Goal: Use online tool/utility: Utilize a website feature to perform a specific function

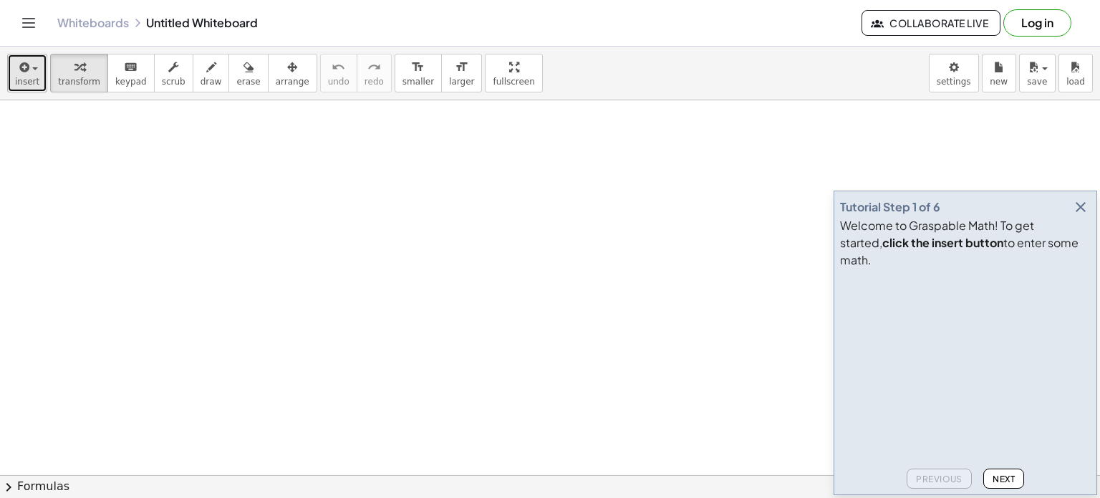
click at [32, 71] on div "button" at bounding box center [27, 66] width 24 height 17
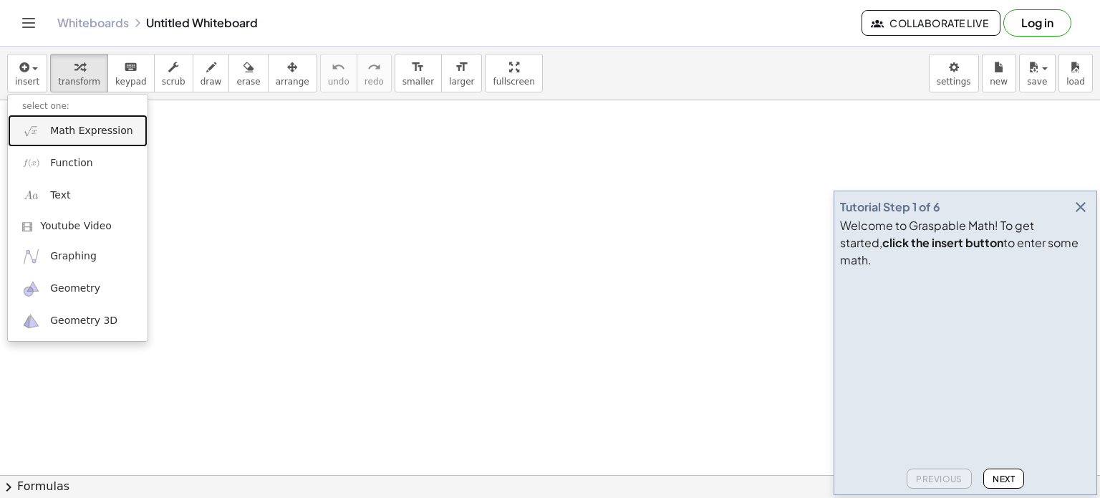
click at [68, 137] on span "Math Expression" at bounding box center [91, 131] width 82 height 14
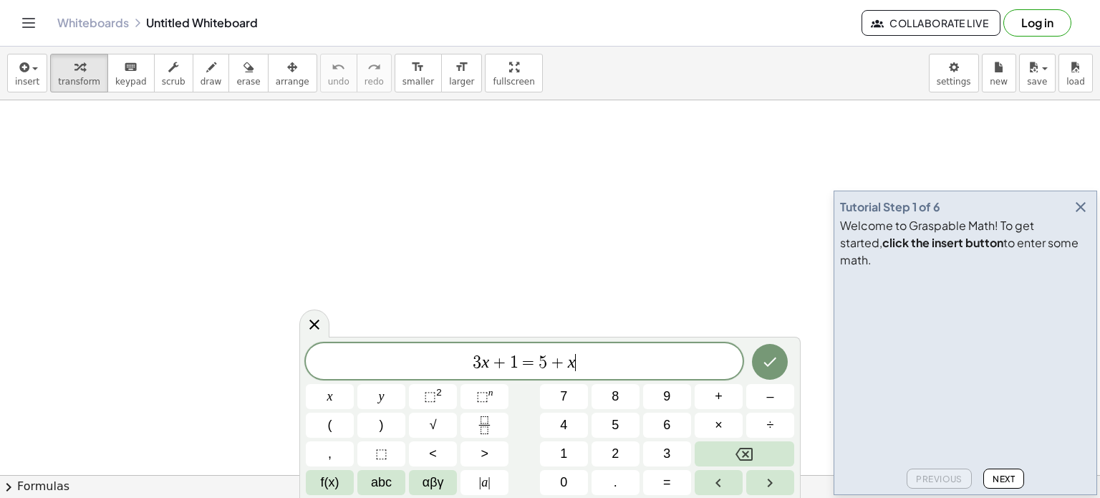
drag, startPoint x: 606, startPoint y: 368, endPoint x: 383, endPoint y: 367, distance: 222.7
click at [383, 367] on span "3 x + 1 = 5 + x ​" at bounding box center [524, 362] width 437 height 20
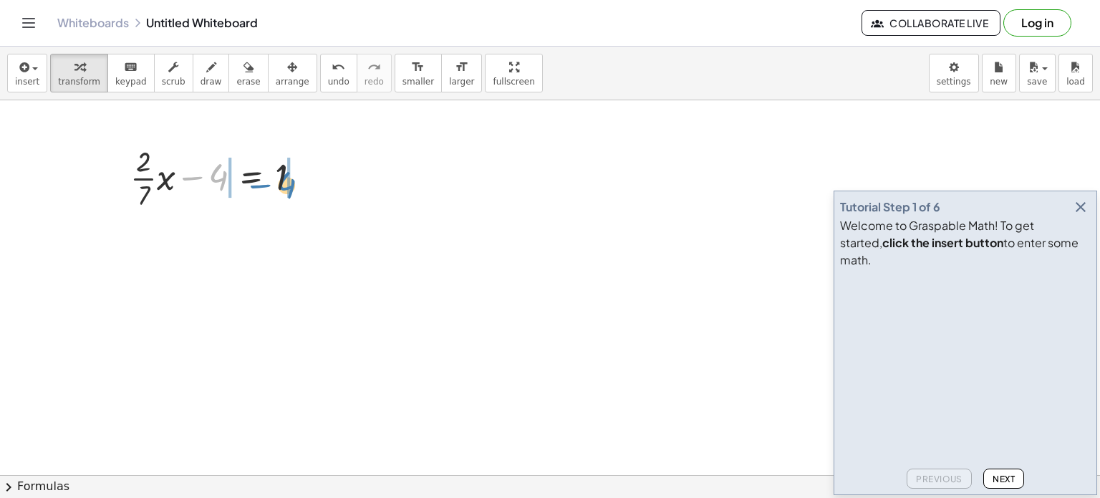
drag, startPoint x: 188, startPoint y: 180, endPoint x: 255, endPoint y: 188, distance: 67.1
click at [255, 188] on div at bounding box center [221, 177] width 196 height 72
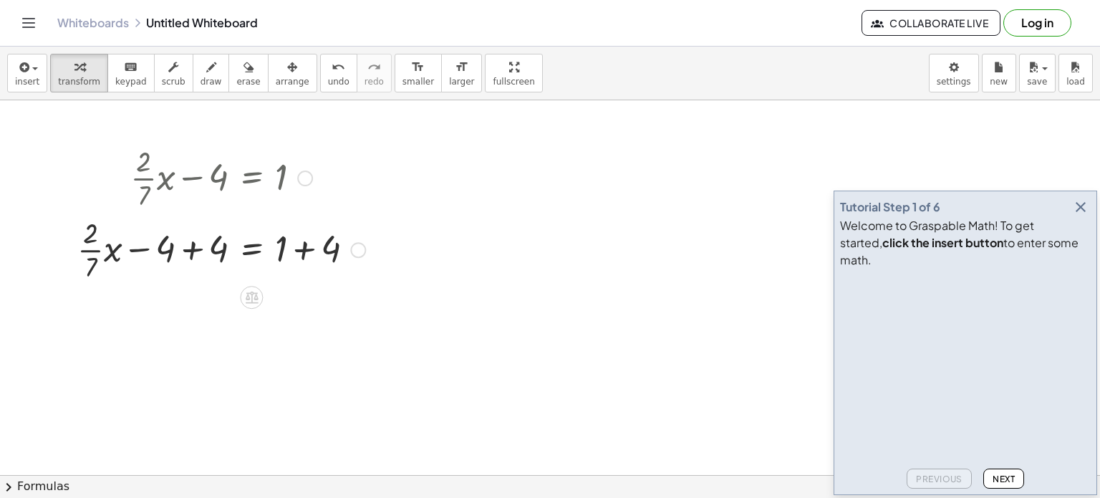
click at [190, 244] on div at bounding box center [221, 249] width 302 height 72
click at [251, 178] on div "+ · · 2 · 7 · x − 4 = 1 + · · 2 · 7 · x = 1 − 4 + 4 + + 4 + 0 + · · 2 · 7 · x −…" at bounding box center [251, 178] width 0 height 0
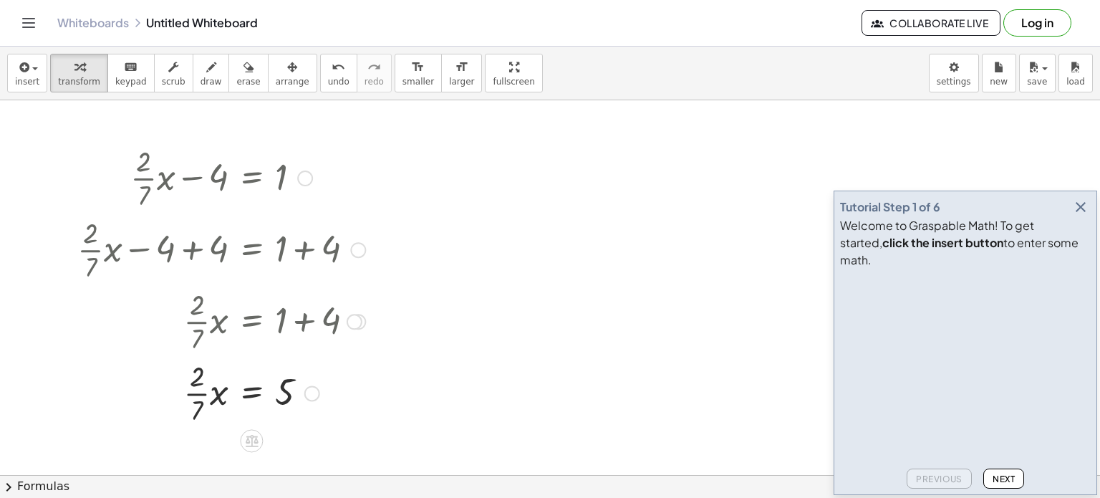
click at [196, 392] on div at bounding box center [221, 392] width 302 height 72
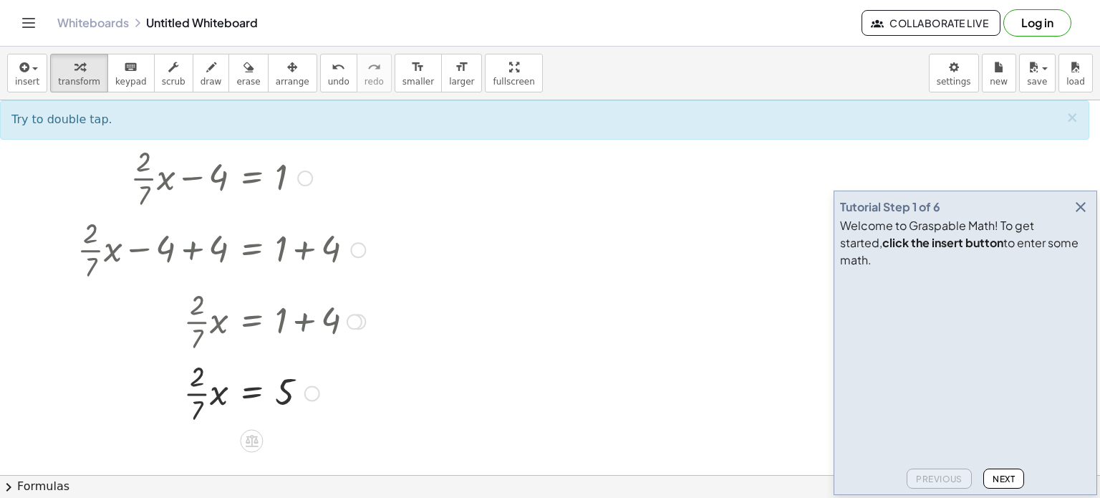
click at [196, 392] on div at bounding box center [221, 392] width 302 height 72
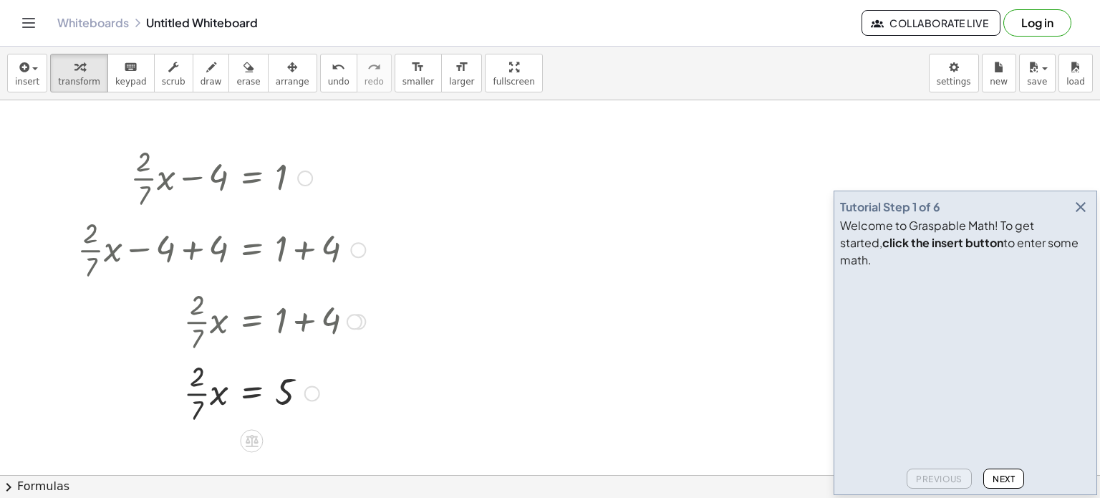
click at [196, 392] on div at bounding box center [221, 392] width 302 height 72
click at [183, 395] on div at bounding box center [221, 391] width 302 height 49
click at [328, 79] on span "undo" at bounding box center [338, 82] width 21 height 10
click at [1086, 216] on icon "button" at bounding box center [1080, 206] width 17 height 17
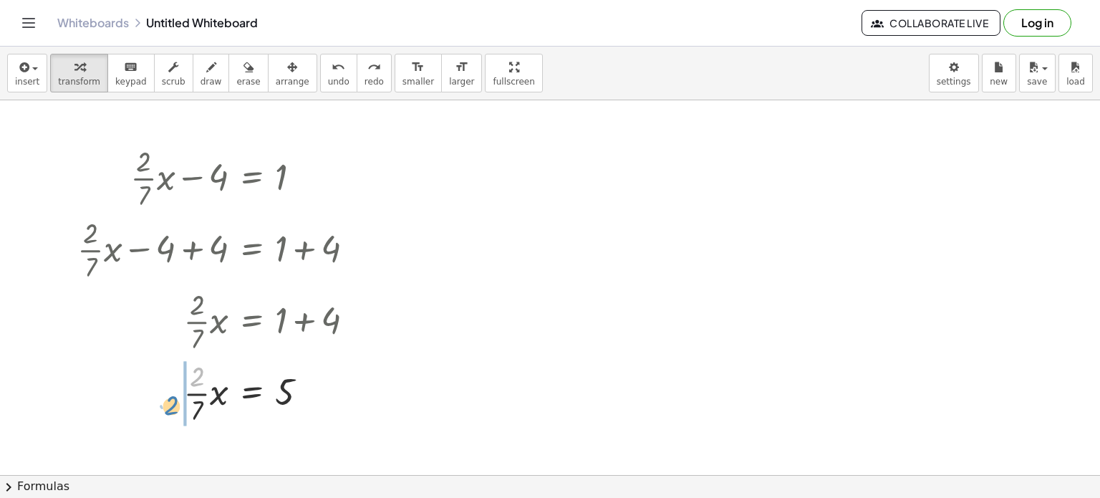
drag, startPoint x: 195, startPoint y: 380, endPoint x: 171, endPoint y: 407, distance: 36.0
click at [171, 407] on div at bounding box center [262, 392] width 221 height 72
click at [181, 397] on div at bounding box center [221, 392] width 302 height 72
click at [284, 400] on div at bounding box center [221, 392] width 302 height 72
click at [193, 395] on div at bounding box center [221, 392] width 302 height 72
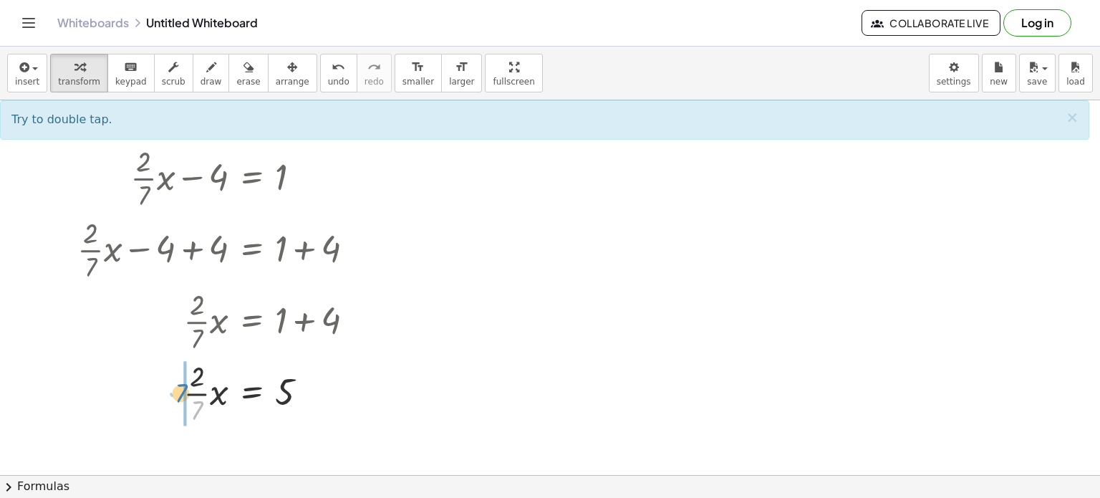
drag, startPoint x: 198, startPoint y: 410, endPoint x: 178, endPoint y: 395, distance: 25.5
click at [178, 395] on div at bounding box center [221, 392] width 302 height 72
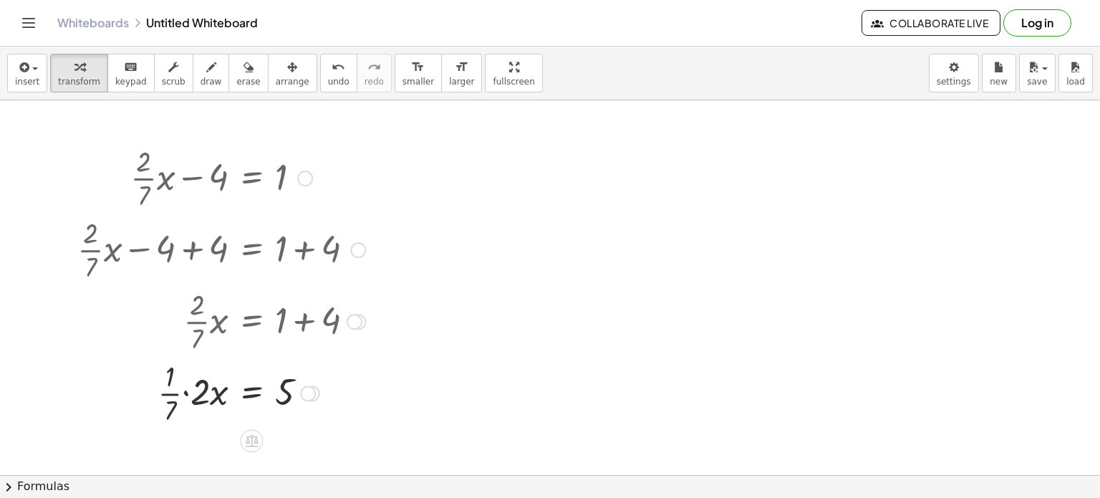
click at [186, 395] on div at bounding box center [221, 392] width 302 height 72
drag, startPoint x: 193, startPoint y: 390, endPoint x: 299, endPoint y: 392, distance: 106.7
click at [299, 392] on div at bounding box center [221, 392] width 302 height 72
click at [298, 394] on div at bounding box center [221, 392] width 302 height 72
click at [180, 395] on div at bounding box center [221, 392] width 302 height 72
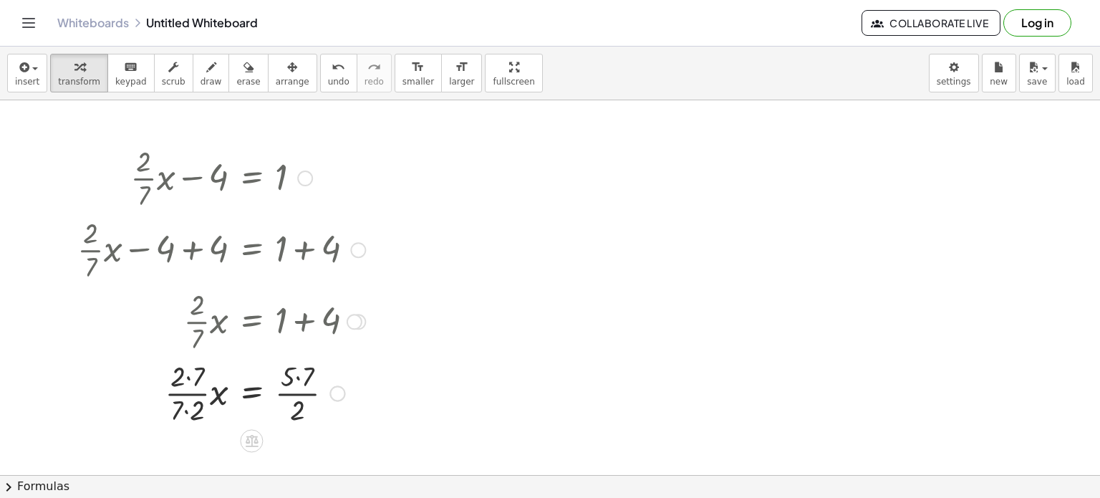
click at [299, 380] on div at bounding box center [221, 392] width 302 height 72
click at [185, 380] on div at bounding box center [221, 392] width 302 height 72
click at [189, 372] on div at bounding box center [221, 392] width 302 height 72
click at [185, 413] on div at bounding box center [221, 392] width 302 height 72
click at [198, 405] on div at bounding box center [221, 392] width 302 height 72
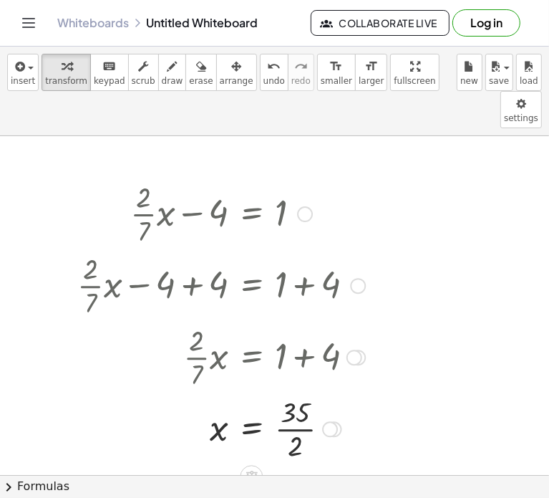
click at [280, 392] on div at bounding box center [221, 428] width 302 height 72
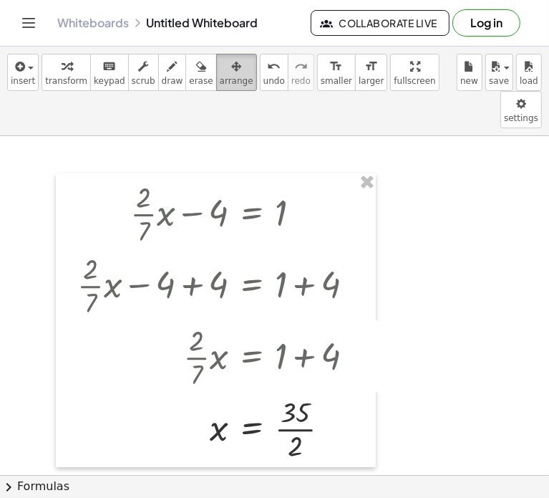
click at [220, 72] on div "button" at bounding box center [237, 65] width 34 height 17
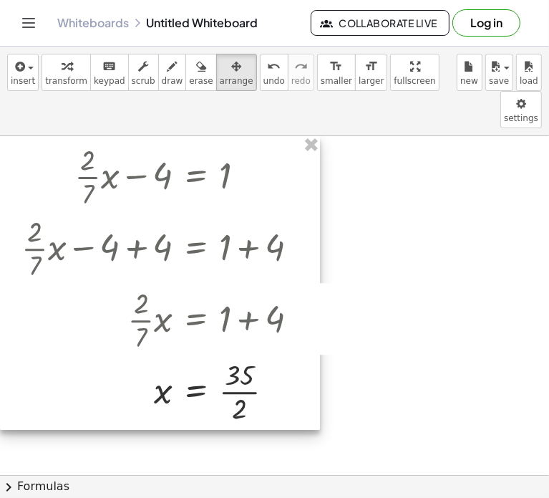
drag, startPoint x: 163, startPoint y: 204, endPoint x: 83, endPoint y: 151, distance: 95.5
click at [83, 151] on div at bounding box center [160, 283] width 320 height 294
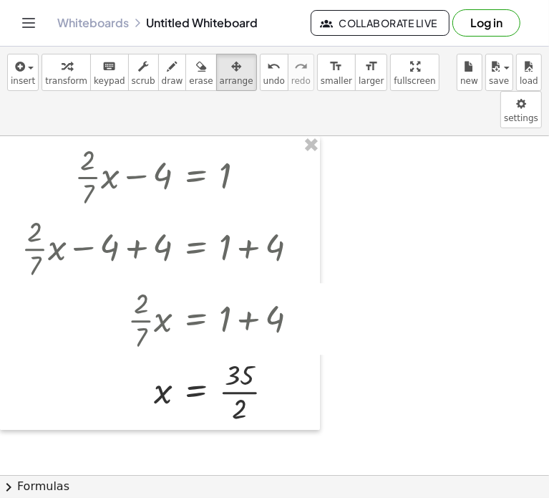
drag, startPoint x: 541, startPoint y: 160, endPoint x: 503, endPoint y: 150, distance: 40.1
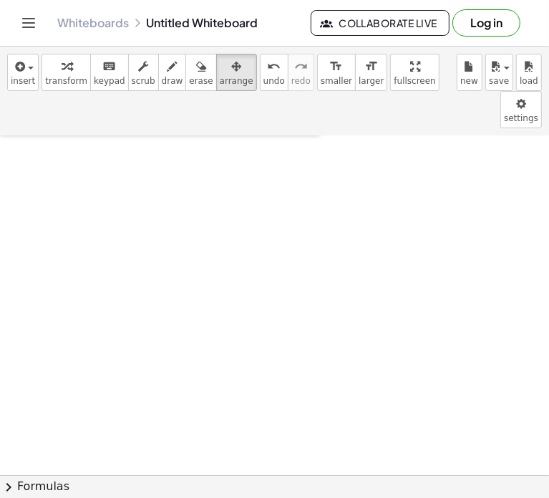
scroll to position [298, 0]
click at [26, 80] on span "insert" at bounding box center [23, 81] width 24 height 10
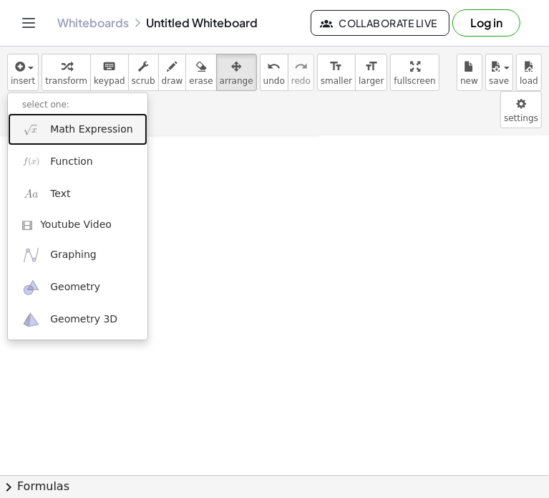
click at [80, 128] on span "Math Expression" at bounding box center [91, 129] width 82 height 14
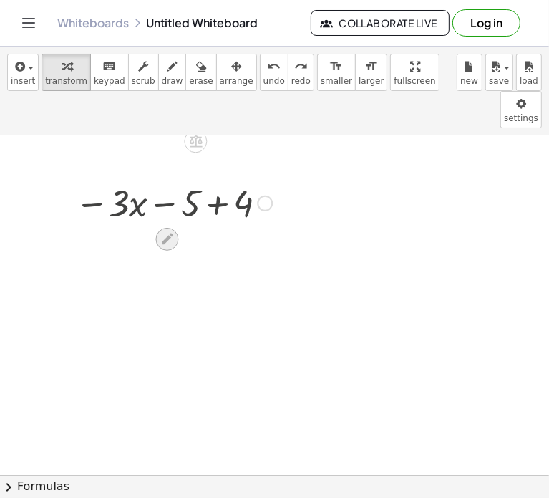
click at [165, 233] on icon at bounding box center [167, 238] width 11 height 11
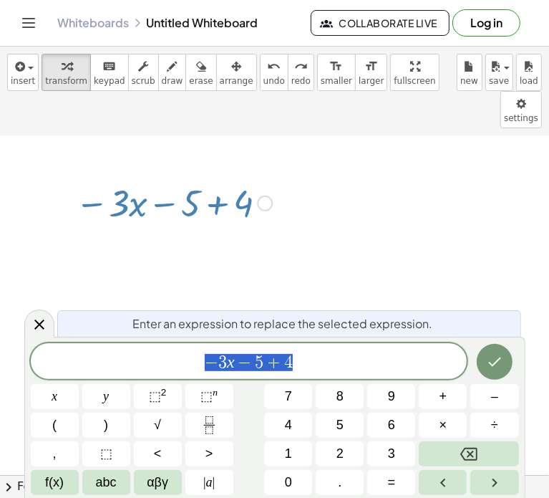
click at [271, 361] on span "+" at bounding box center [274, 362] width 21 height 17
click at [490, 362] on icon "Done" at bounding box center [494, 361] width 13 height 9
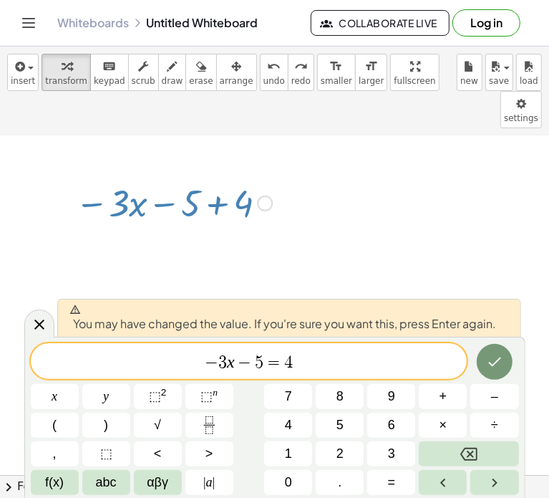
click at [500, 364] on icon "Done" at bounding box center [494, 361] width 17 height 17
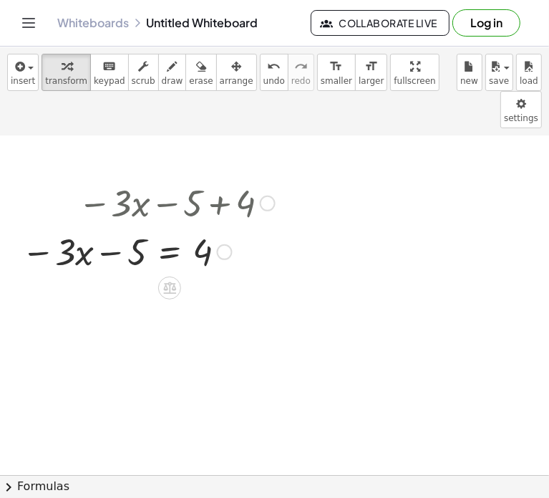
click at [169, 178] on div at bounding box center [148, 202] width 268 height 49
drag, startPoint x: 113, startPoint y: 213, endPoint x: 198, endPoint y: 228, distance: 86.5
click at [198, 228] on div at bounding box center [148, 250] width 268 height 49
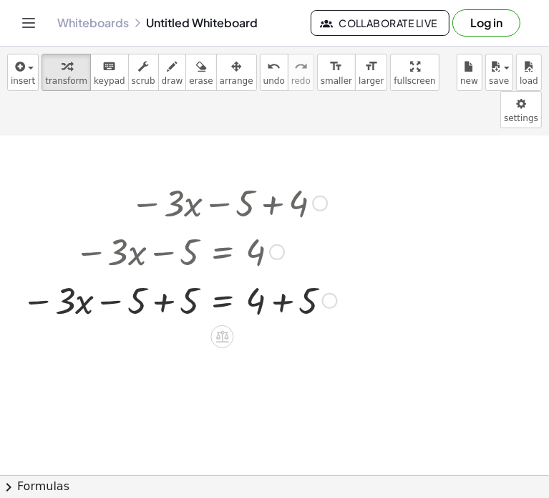
click at [163, 285] on div at bounding box center [179, 299] width 330 height 49
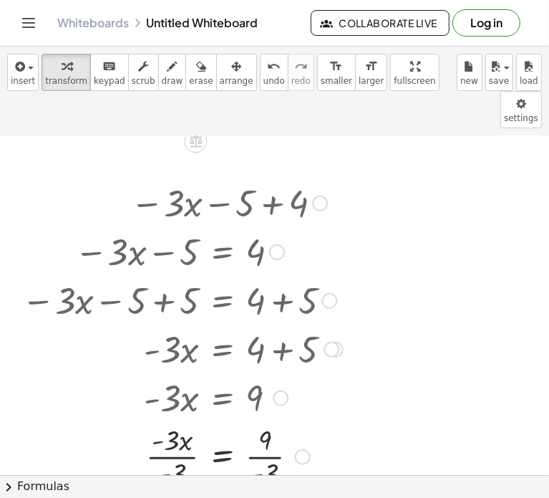
click at [170, 372] on div at bounding box center [170, 396] width 316 height 49
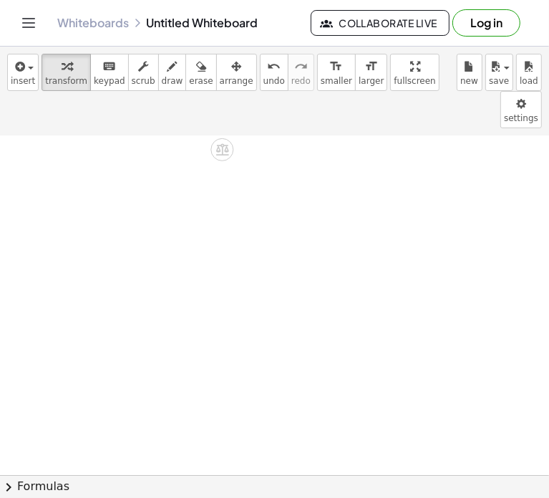
scroll to position [647, 0]
click at [19, 67] on icon "button" at bounding box center [18, 66] width 13 height 17
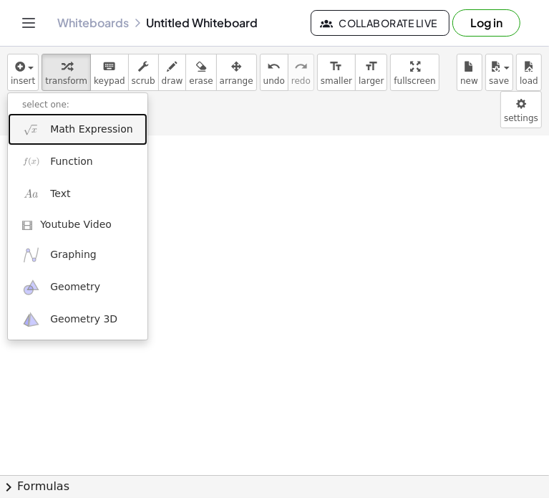
click at [76, 139] on link "Math Expression" at bounding box center [78, 129] width 140 height 32
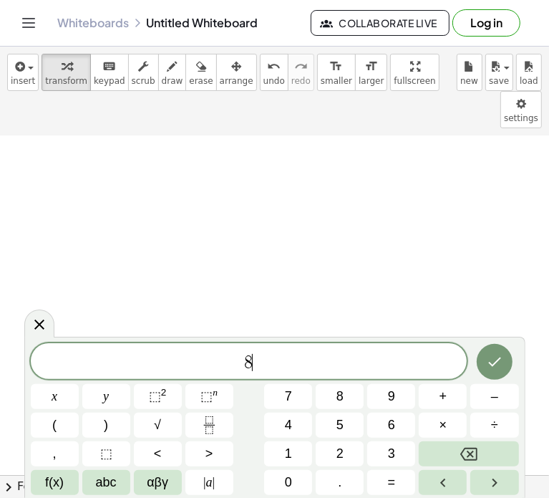
click at [444, 424] on span "×" at bounding box center [444, 424] width 8 height 19
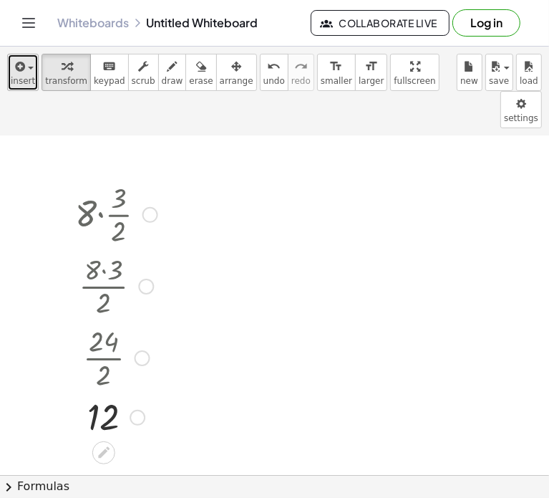
click at [9, 74] on button "insert" at bounding box center [23, 72] width 32 height 37
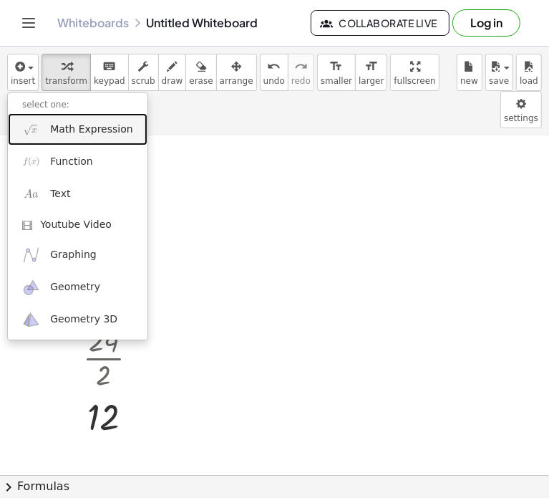
click at [61, 129] on span "Math Expression" at bounding box center [91, 129] width 82 height 14
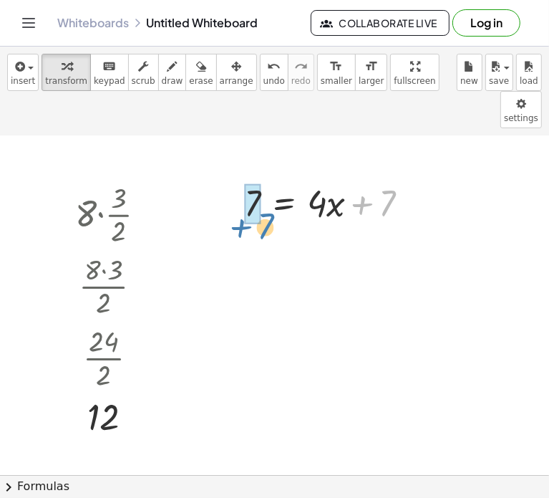
drag, startPoint x: 369, startPoint y: 171, endPoint x: 244, endPoint y: 183, distance: 125.9
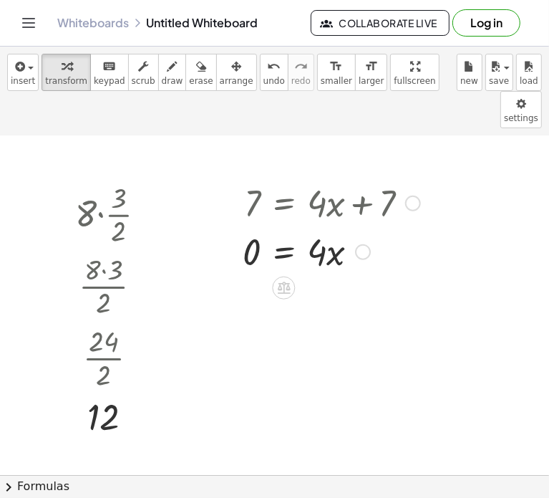
click at [321, 226] on div at bounding box center [332, 250] width 192 height 49
drag, startPoint x: 321, startPoint y: 220, endPoint x: 248, endPoint y: 254, distance: 80.1
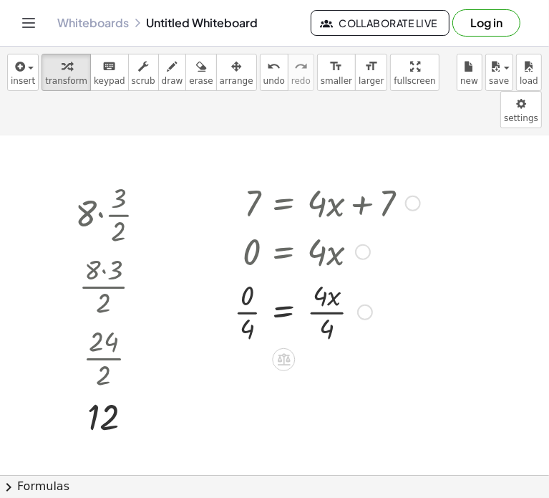
click at [248, 275] on div at bounding box center [327, 311] width 200 height 72
click at [284, 203] on div "7 = + · 4 · x + 7 0 = · 4 · x · 0 · 4 = · 4 · x · 4 = · x 0 · 4 · 4" at bounding box center [284, 203] width 0 height 0
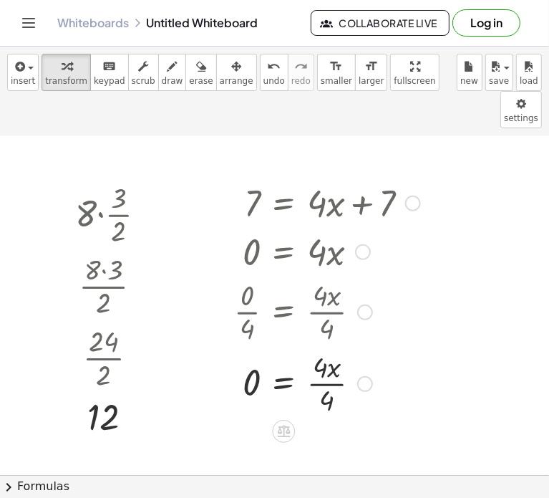
click at [322, 352] on div at bounding box center [327, 383] width 200 height 72
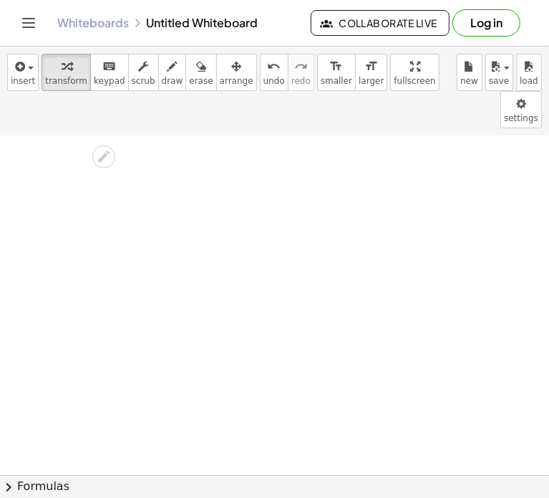
scroll to position [951, 0]
click at [18, 72] on icon "button" at bounding box center [18, 66] width 13 height 17
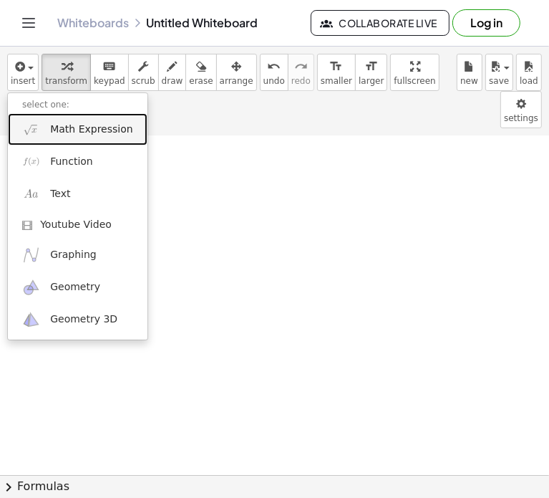
click at [82, 134] on span "Math Expression" at bounding box center [91, 129] width 82 height 14
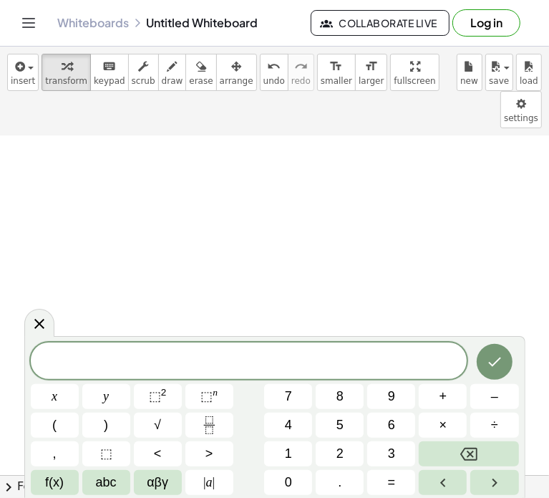
click at [163, 355] on span at bounding box center [249, 361] width 437 height 21
click at [440, 424] on span "×" at bounding box center [444, 424] width 8 height 19
click at [495, 355] on icon "Done" at bounding box center [494, 361] width 17 height 17
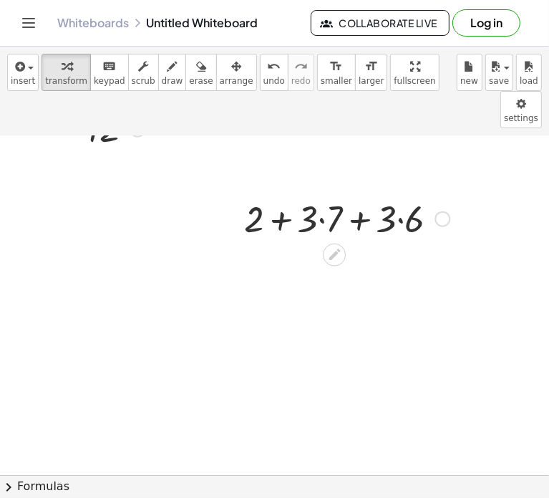
scroll to position [934, 0]
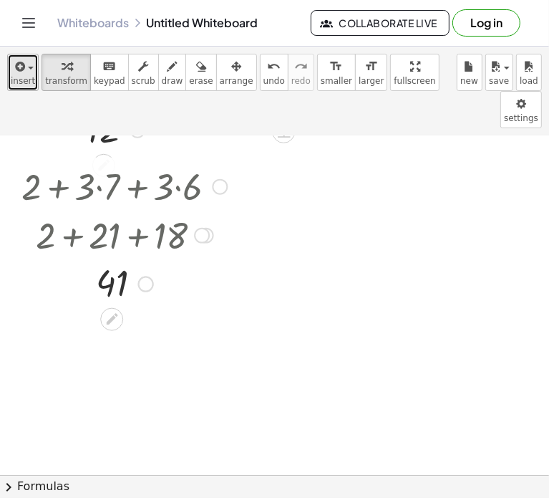
click at [23, 69] on icon "button" at bounding box center [18, 66] width 13 height 17
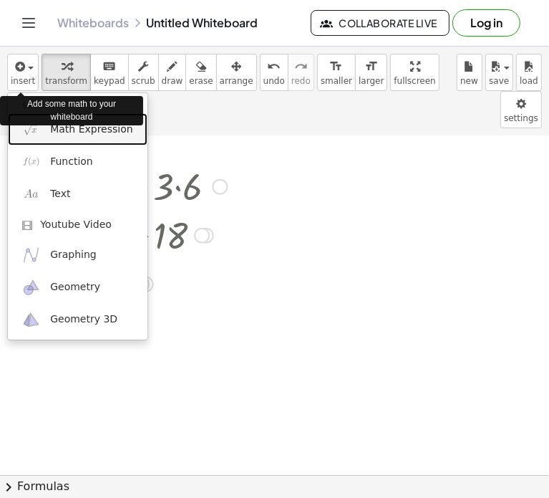
click at [86, 138] on link "Math Expression" at bounding box center [78, 129] width 140 height 32
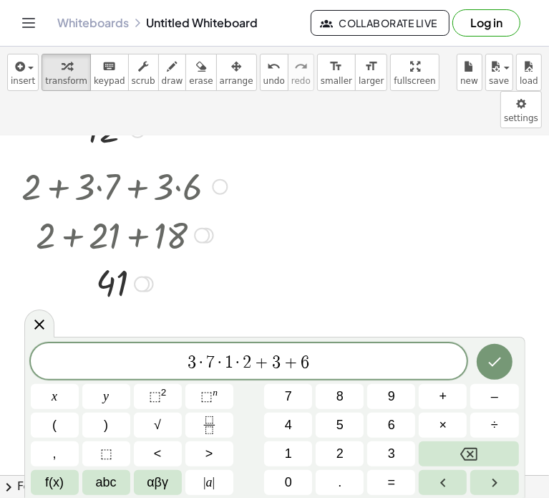
click at [497, 366] on icon "Done" at bounding box center [494, 361] width 17 height 17
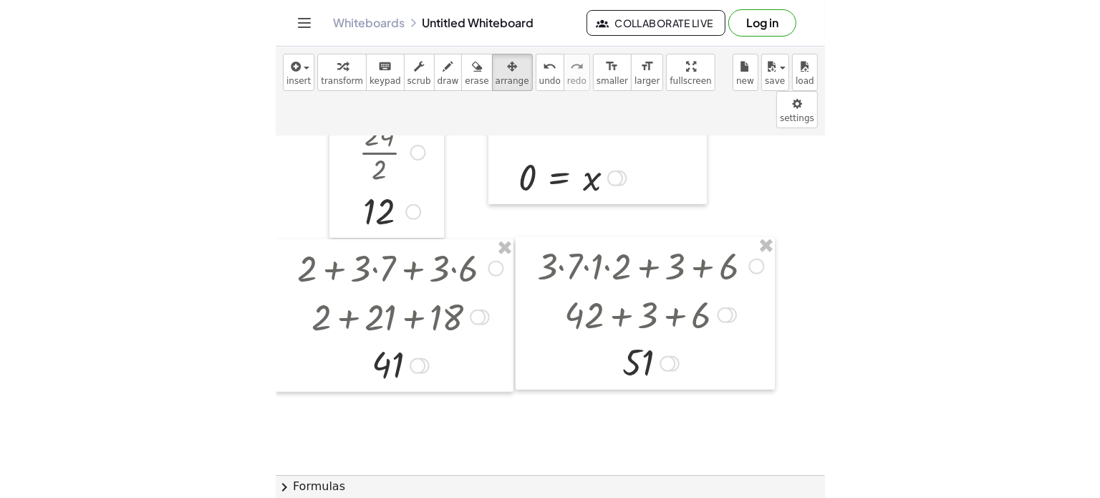
scroll to position [871, 0]
